Goal: Information Seeking & Learning: Compare options

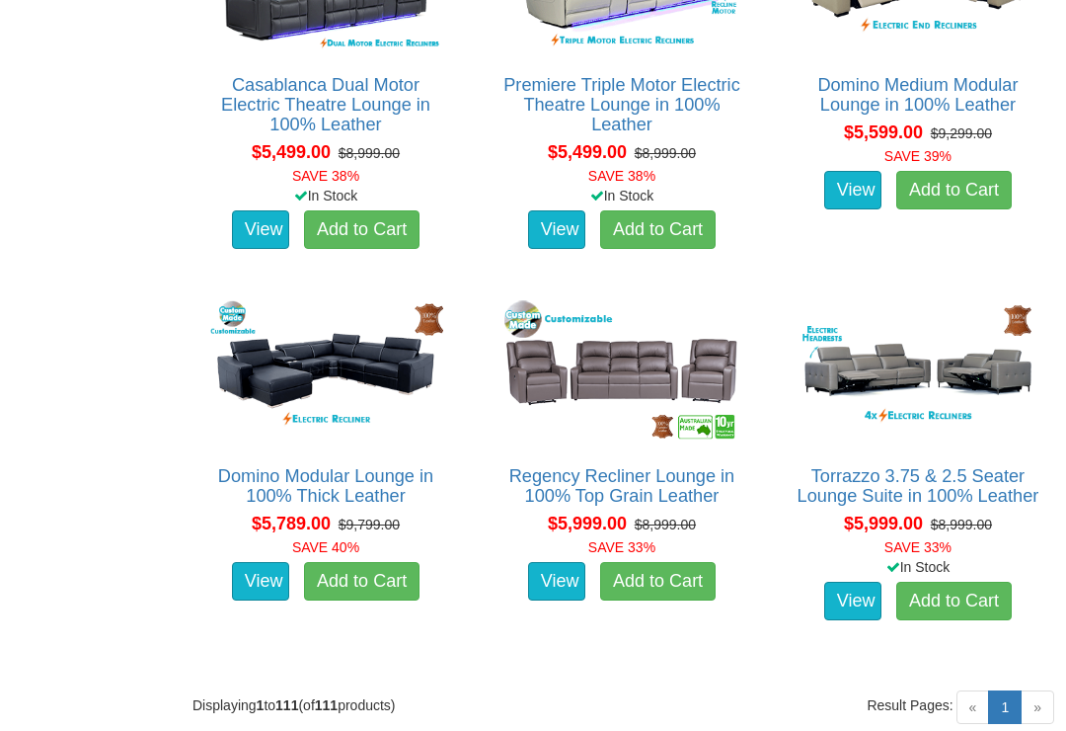
scroll to position [14938, 0]
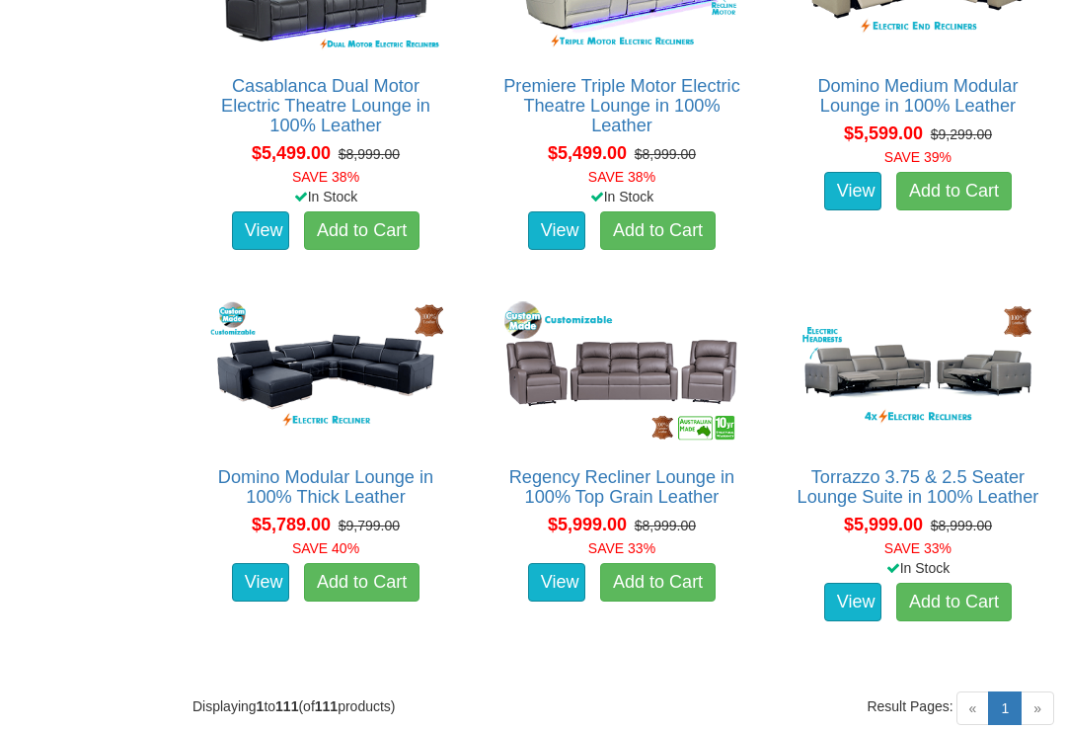
click at [304, 342] on img at bounding box center [325, 371] width 245 height 151
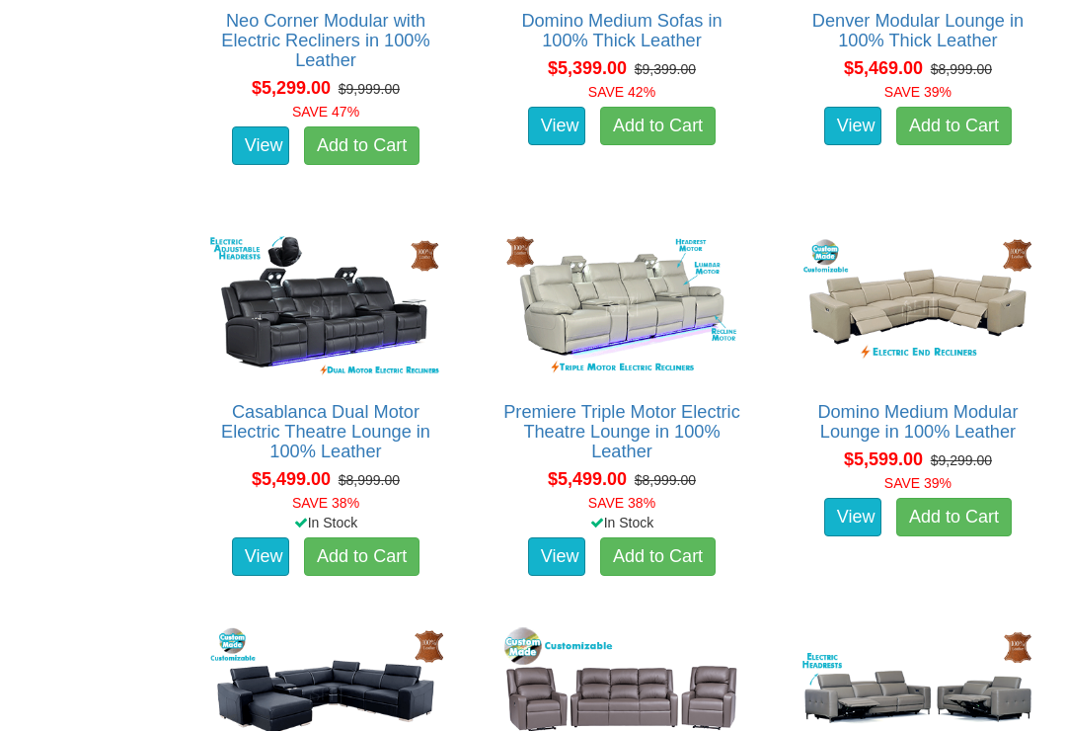
scroll to position [14607, 0]
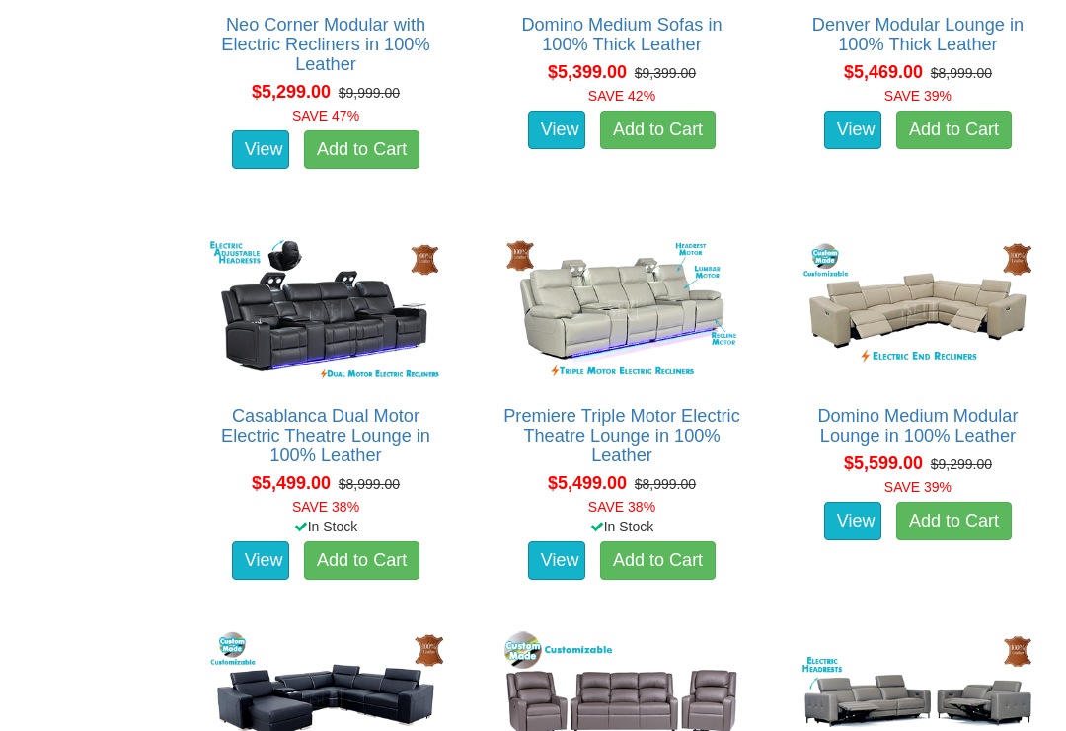
click at [952, 294] on img at bounding box center [918, 311] width 245 height 151
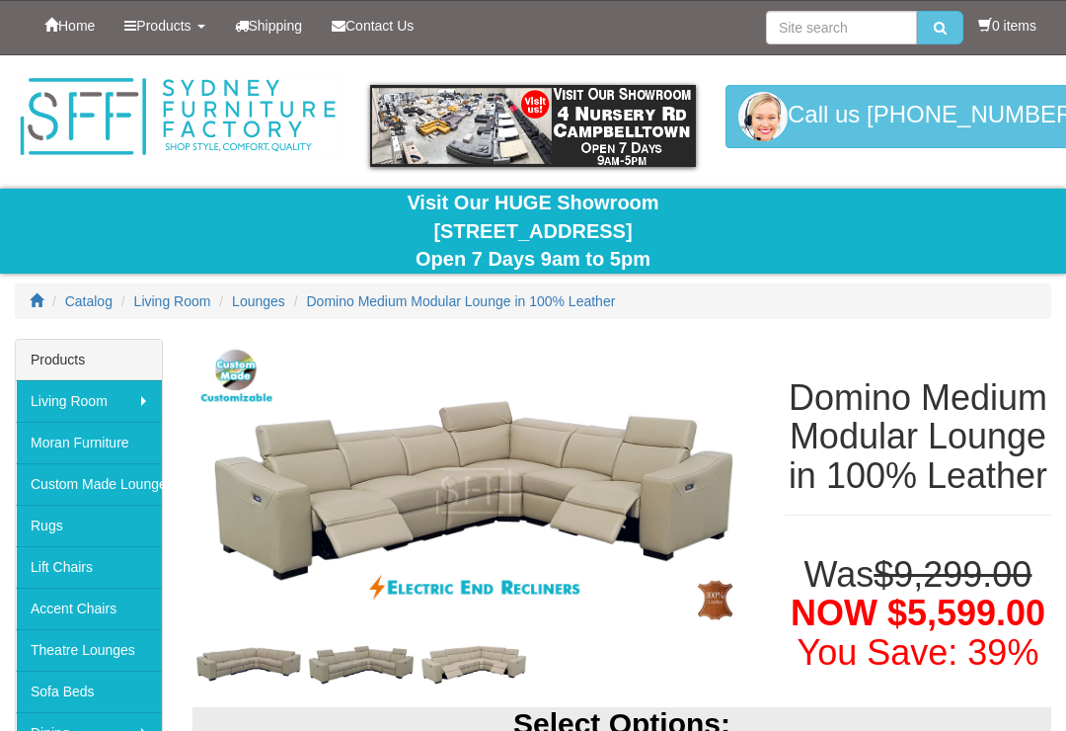
click at [481, 478] on img at bounding box center [474, 491] width 563 height 305
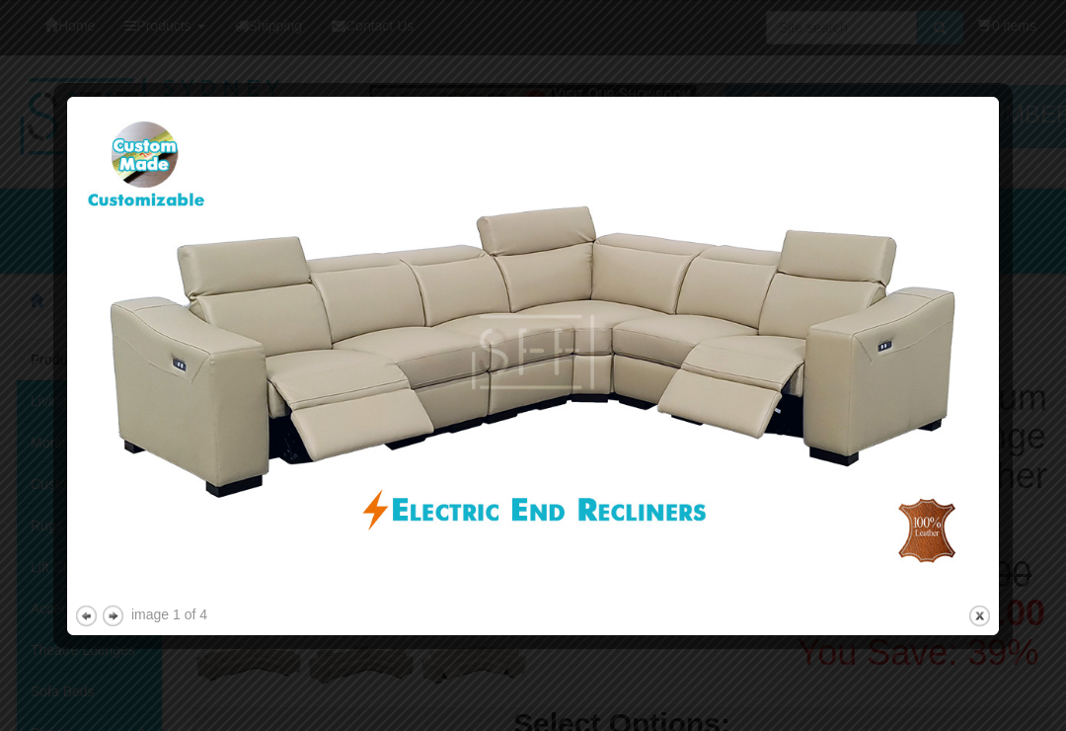
click at [968, 416] on img at bounding box center [533, 352] width 918 height 497
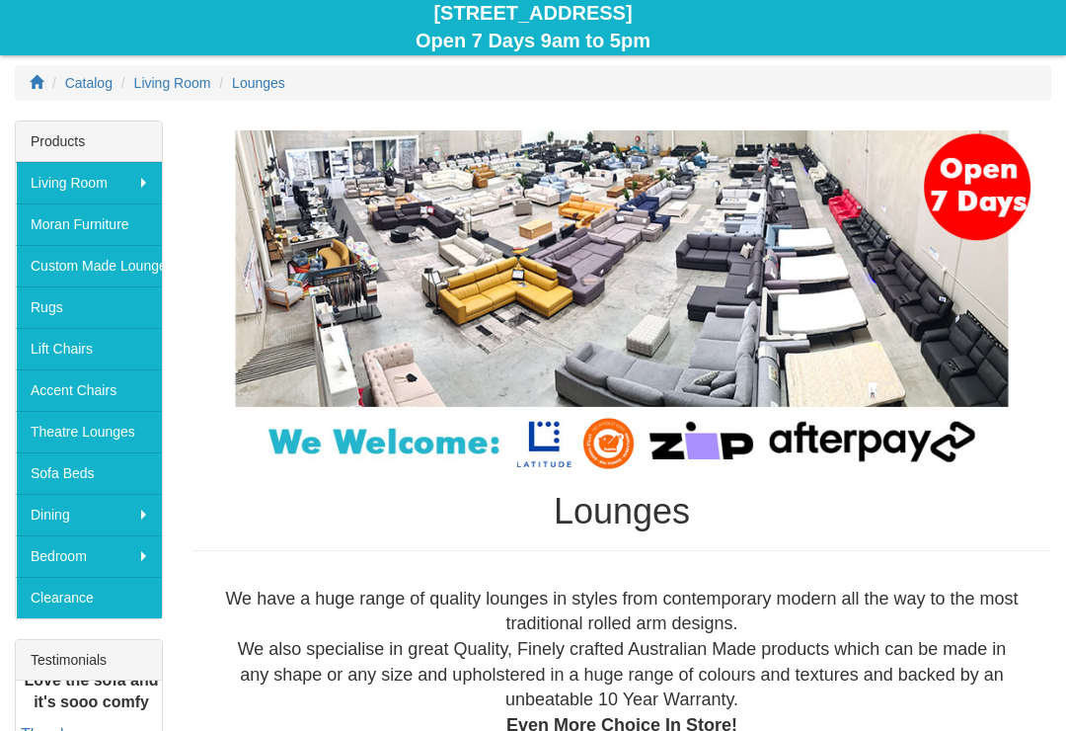
scroll to position [226, 0]
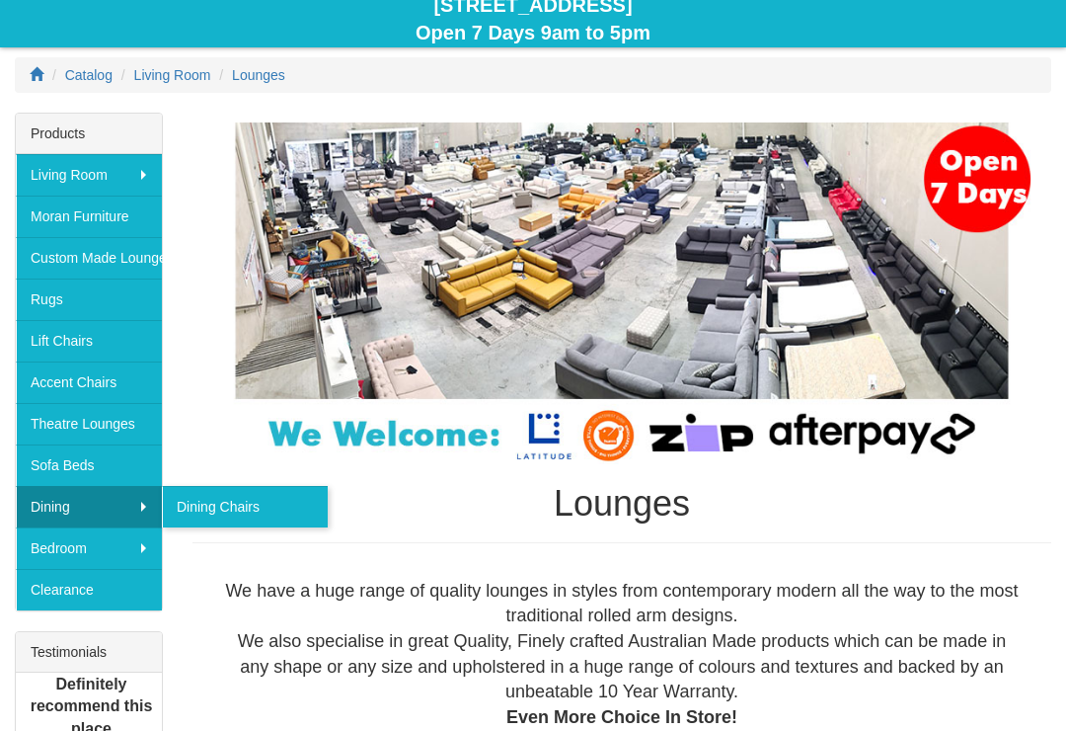
click at [275, 502] on link "Dining Chairs" at bounding box center [245, 506] width 166 height 41
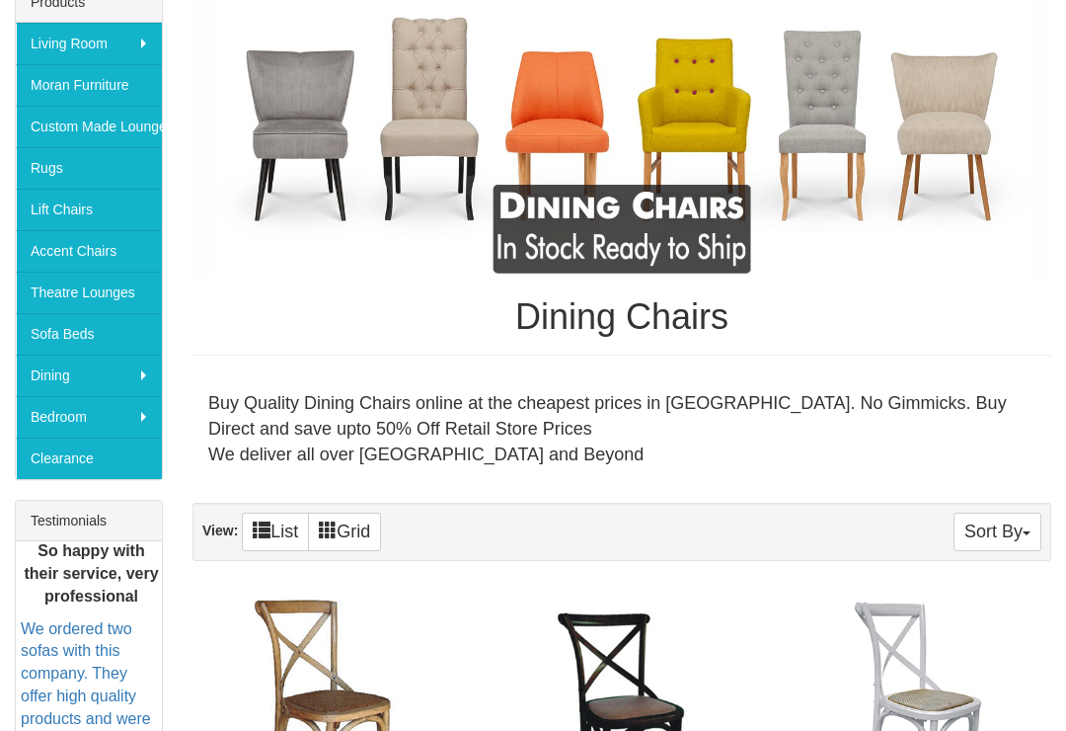
scroll to position [357, 0]
click at [74, 250] on link "Accent Chairs" at bounding box center [89, 250] width 146 height 41
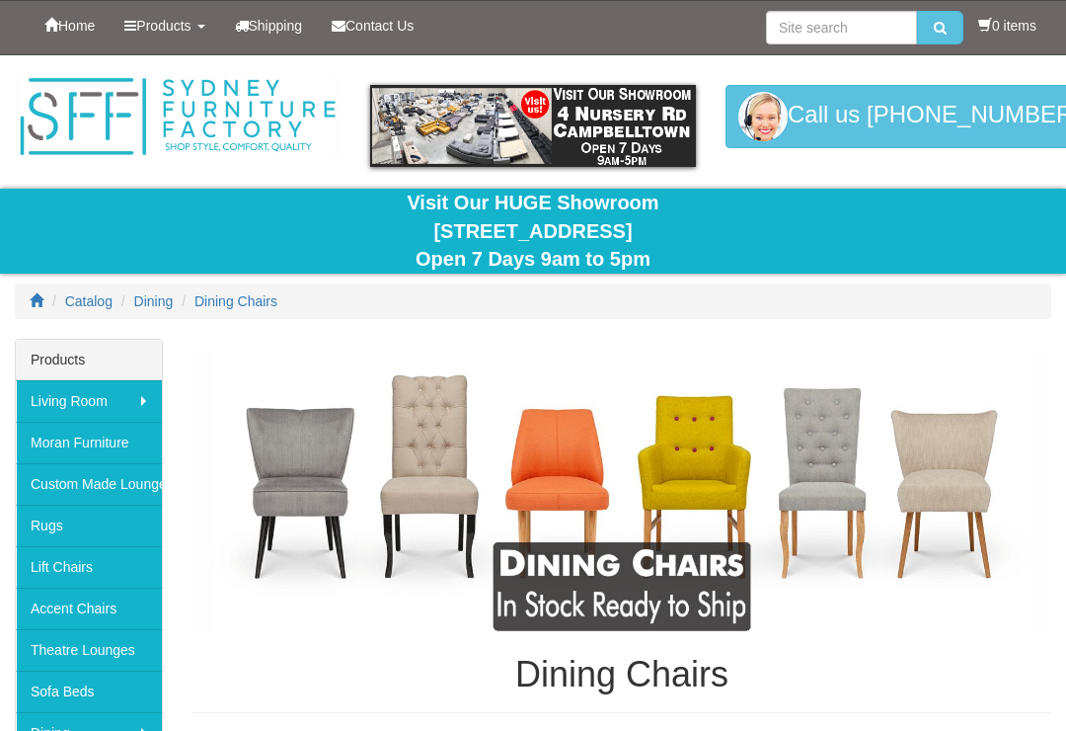
scroll to position [388, 0]
